Goal: Task Accomplishment & Management: Use online tool/utility

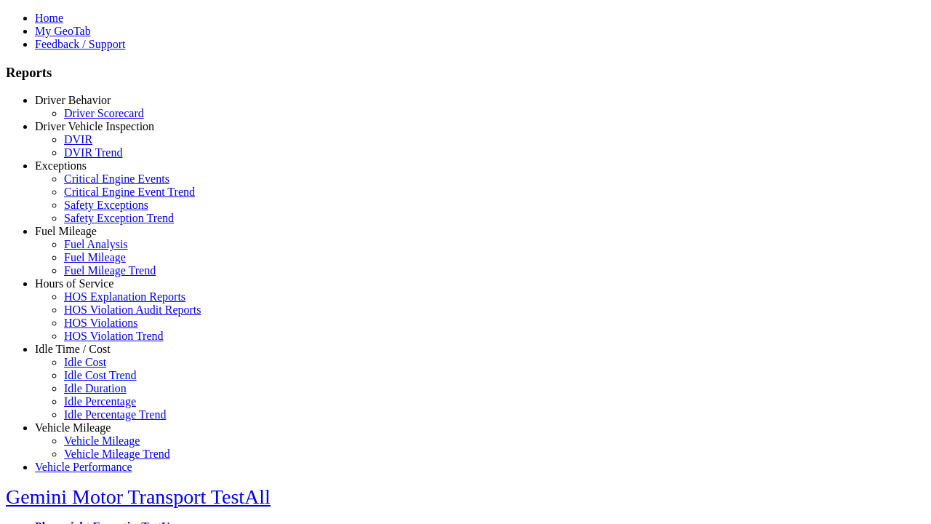
click at [84, 237] on link "Fuel Mileage" at bounding box center [66, 231] width 62 height 12
click at [95, 250] on link "Fuel Analysis" at bounding box center [96, 244] width 64 height 12
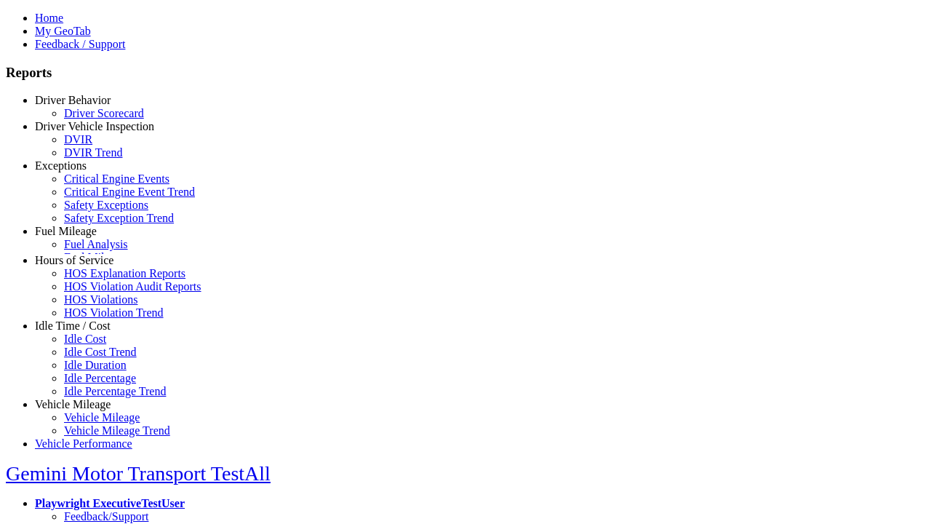
select select "**********"
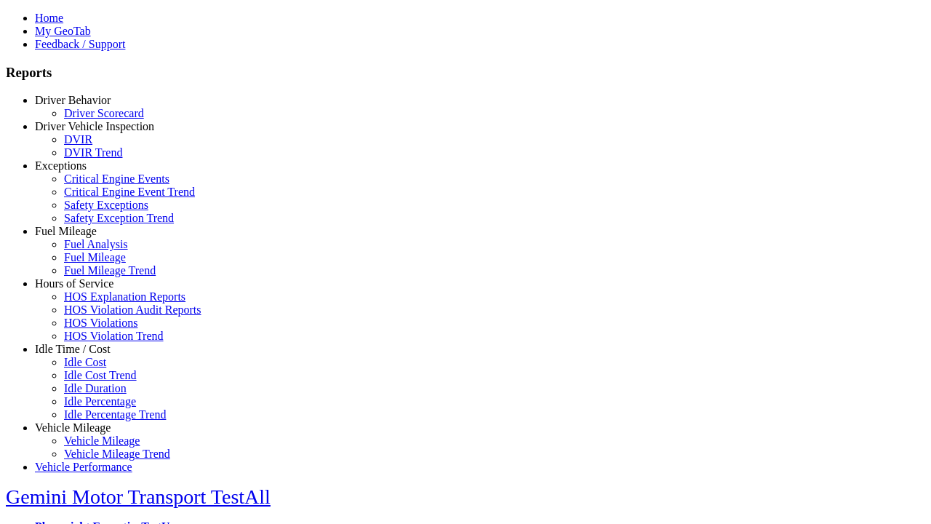
type input "**********"
